Goal: Information Seeking & Learning: Learn about a topic

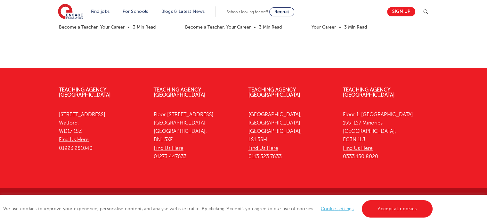
scroll to position [1850, 0]
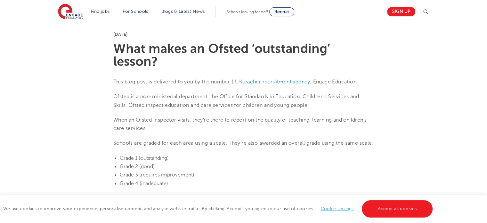
scroll to position [163, 0]
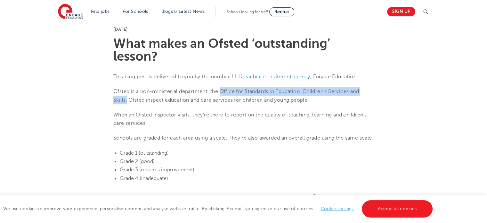
drag, startPoint x: 221, startPoint y: 91, endPoint x: 126, endPoint y: 100, distance: 94.9
click at [126, 100] on span "Ofsted is a non-ministerial department: the Office for Standards in Education, …" at bounding box center [236, 95] width 246 height 14
copy span "Office for Standards in Education, Children’s Services and Skills."
